Goal: Information Seeking & Learning: Check status

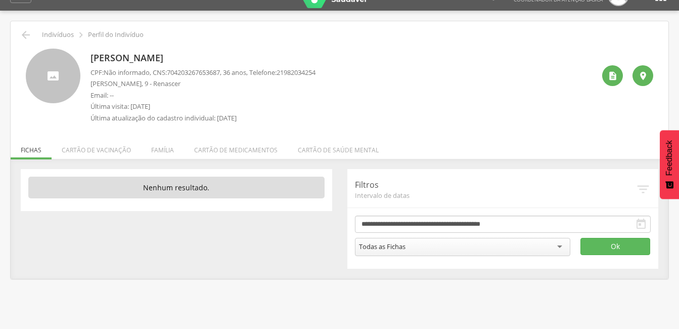
scroll to position [30, 0]
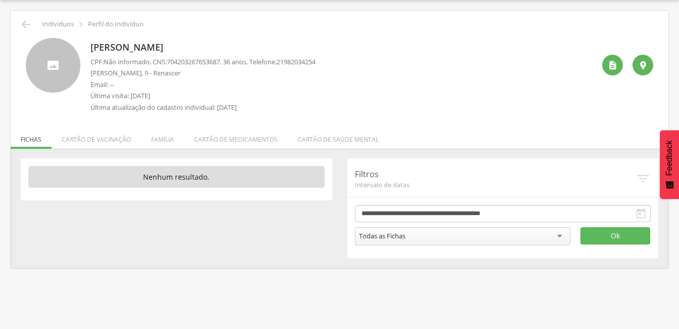
drag, startPoint x: 133, startPoint y: 95, endPoint x: 173, endPoint y: 93, distance: 40.5
click at [173, 93] on p "Última visita: [DATE]" at bounding box center [203, 96] width 225 height 10
drag, startPoint x: 173, startPoint y: 93, endPoint x: 181, endPoint y: 95, distance: 8.5
click at [181, 95] on p "Última visita: [DATE]" at bounding box center [203, 96] width 225 height 10
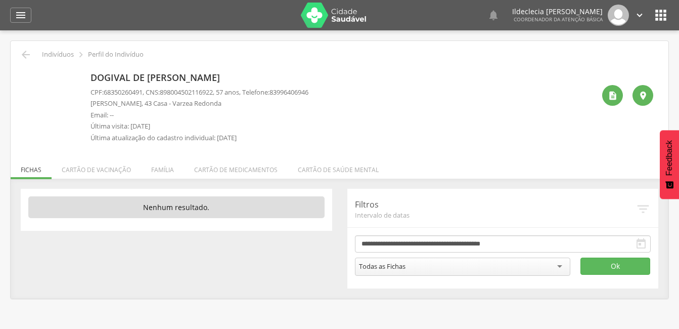
scroll to position [30, 0]
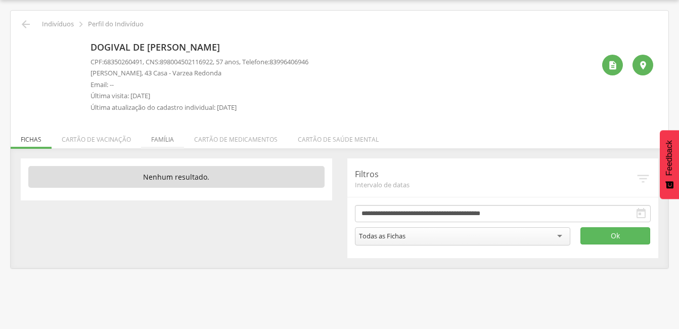
click at [166, 139] on li "Família" at bounding box center [162, 137] width 43 height 24
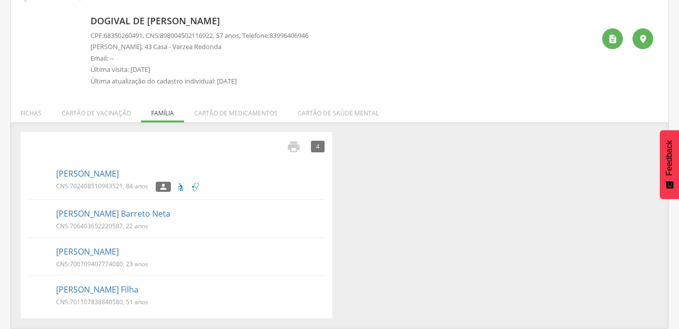
scroll to position [0, 0]
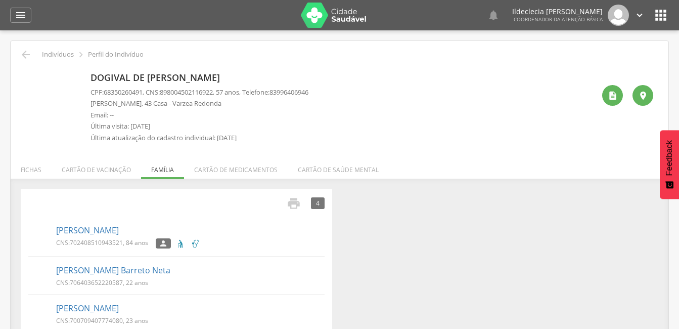
drag, startPoint x: 15, startPoint y: 3, endPoint x: 6, endPoint y: 0, distance: 9.4
click at [6, 0] on header " Dashboard Supervisão Produtividade Mapa da cidade Ranking App desatualizado Ú…" at bounding box center [339, 15] width 679 height 30
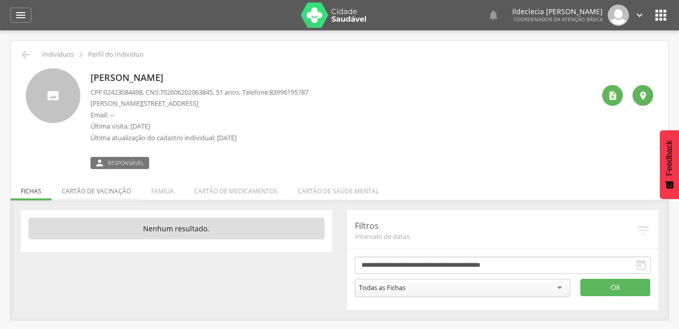
click at [108, 195] on li "Cartão de vacinação" at bounding box center [97, 189] width 90 height 24
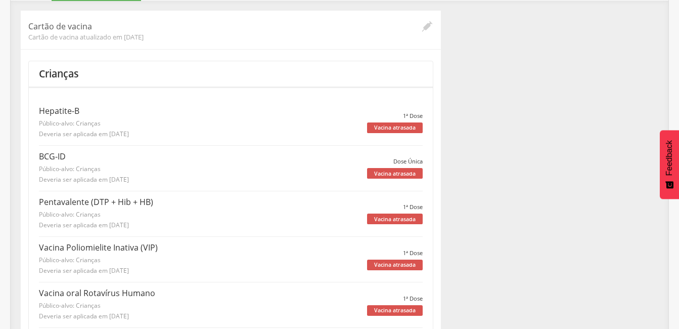
scroll to position [104, 0]
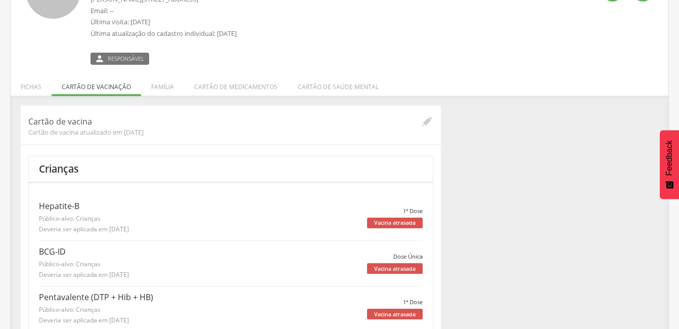
click at [84, 122] on p "Cartão de vacina" at bounding box center [224, 122] width 393 height 12
click at [84, 133] on span "Cartão de vacina atualizado em 07/10/2025" at bounding box center [224, 131] width 393 height 9
click at [236, 87] on li "Cartão de medicamentos" at bounding box center [236, 84] width 104 height 24
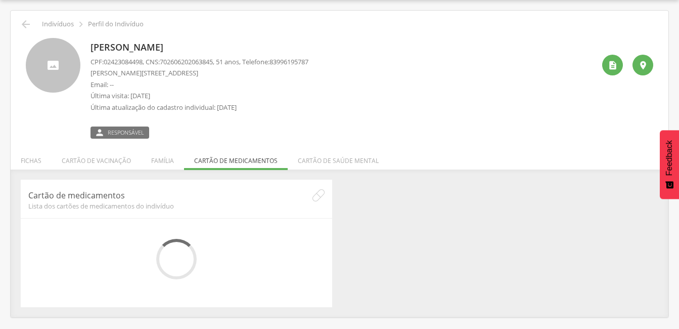
scroll to position [30, 0]
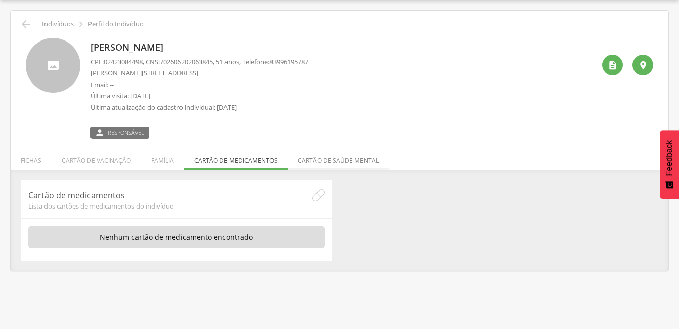
click at [349, 161] on li "Cartão de saúde mental" at bounding box center [338, 158] width 101 height 24
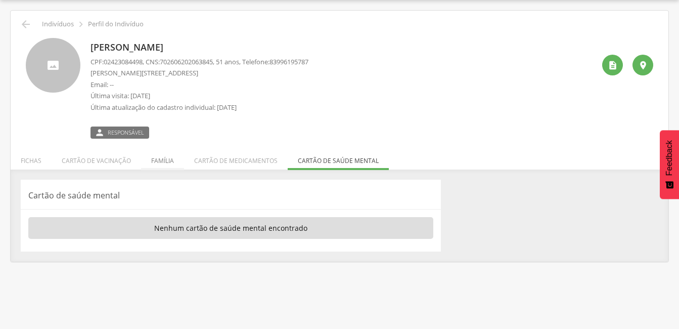
click at [153, 159] on li "Família" at bounding box center [162, 158] width 43 height 24
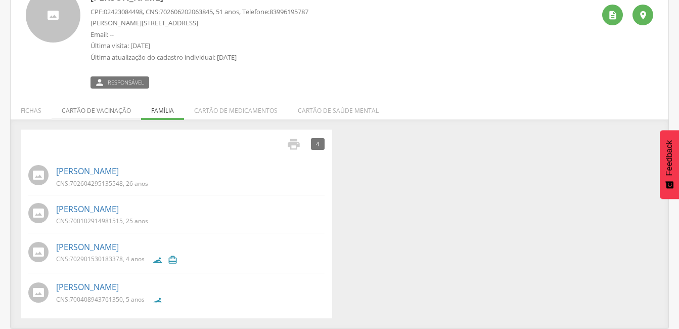
click at [92, 118] on li "Cartão de vacinação" at bounding box center [97, 108] width 90 height 24
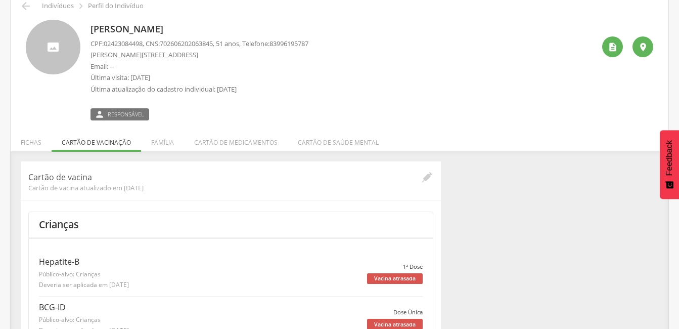
scroll to position [104, 0]
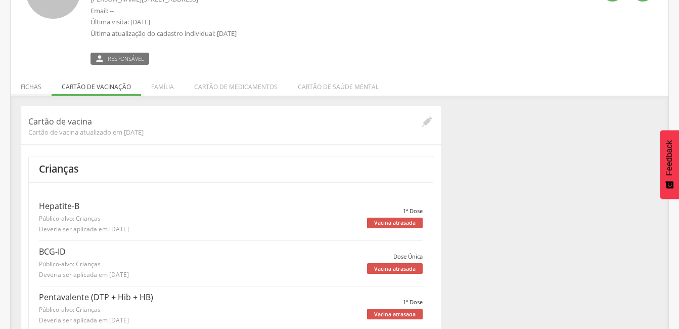
click at [33, 94] on li "Fichas" at bounding box center [31, 84] width 41 height 24
